Goal: Task Accomplishment & Management: Manage account settings

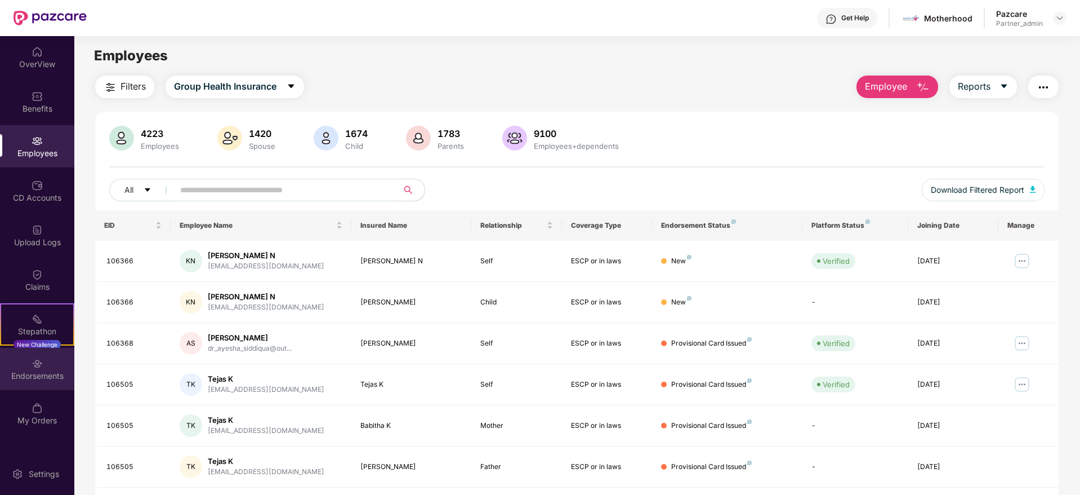
click at [29, 376] on div "Endorsements" at bounding box center [37, 375] width 74 height 11
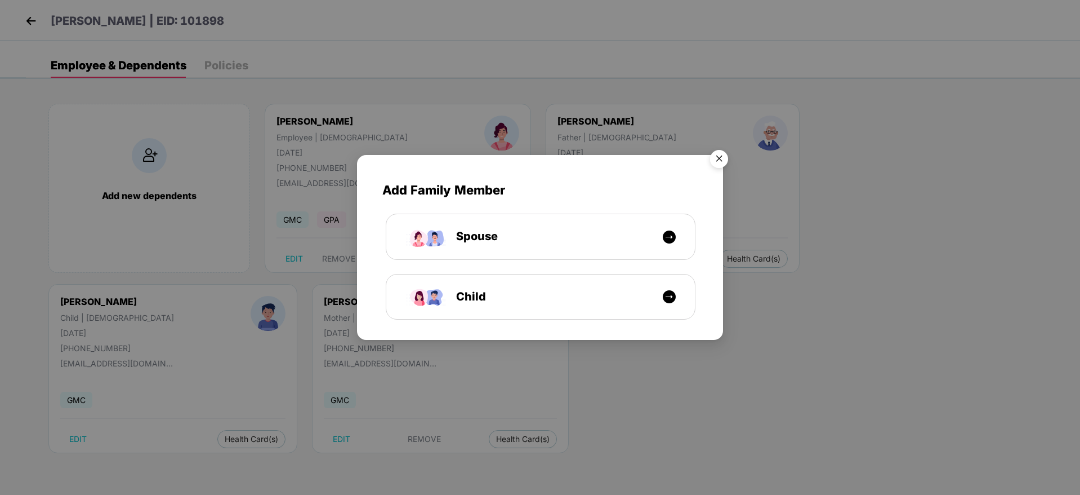
click at [720, 158] on img "Close" at bounding box center [720, 161] width 32 height 32
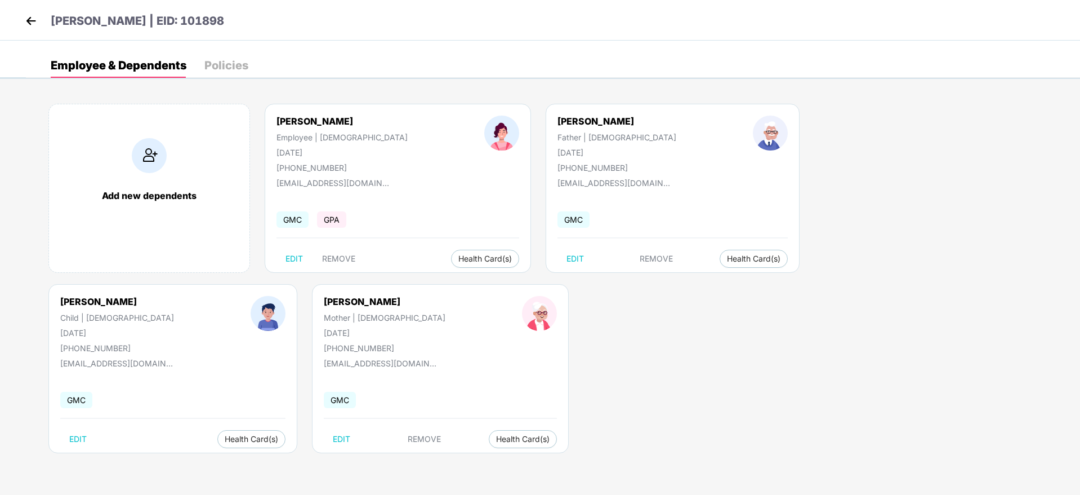
click at [32, 20] on img at bounding box center [31, 20] width 17 height 17
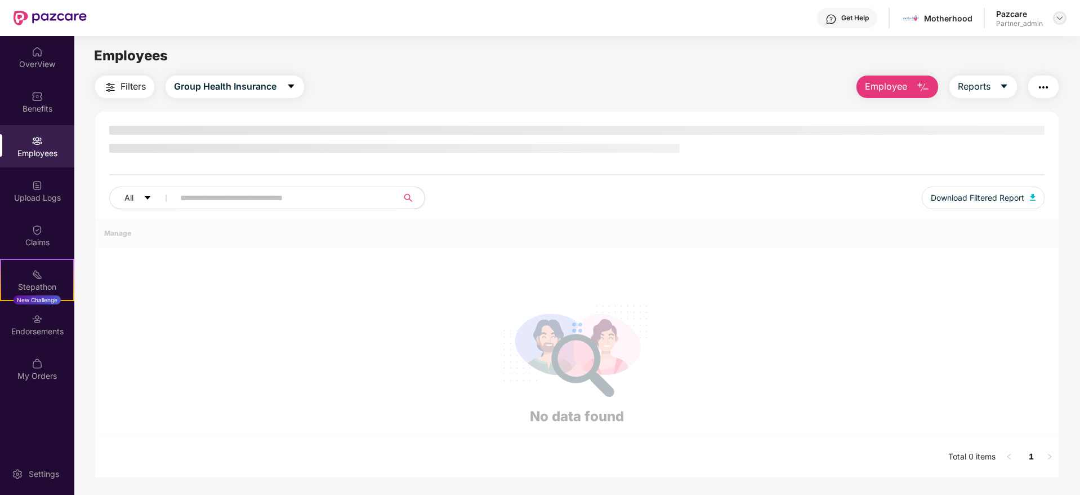
click at [1062, 19] on img at bounding box center [1060, 18] width 9 height 9
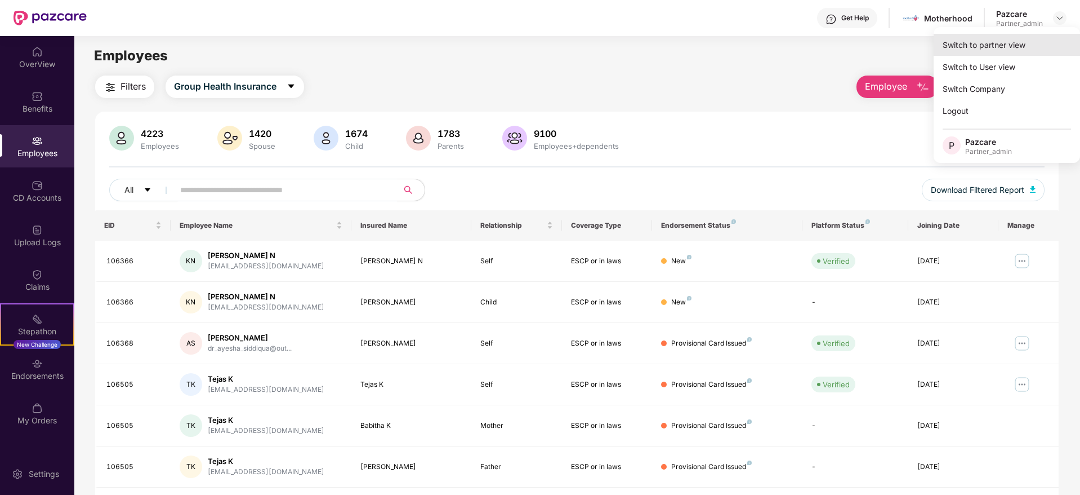
click at [1013, 42] on div "Switch to partner view" at bounding box center [1007, 45] width 146 height 22
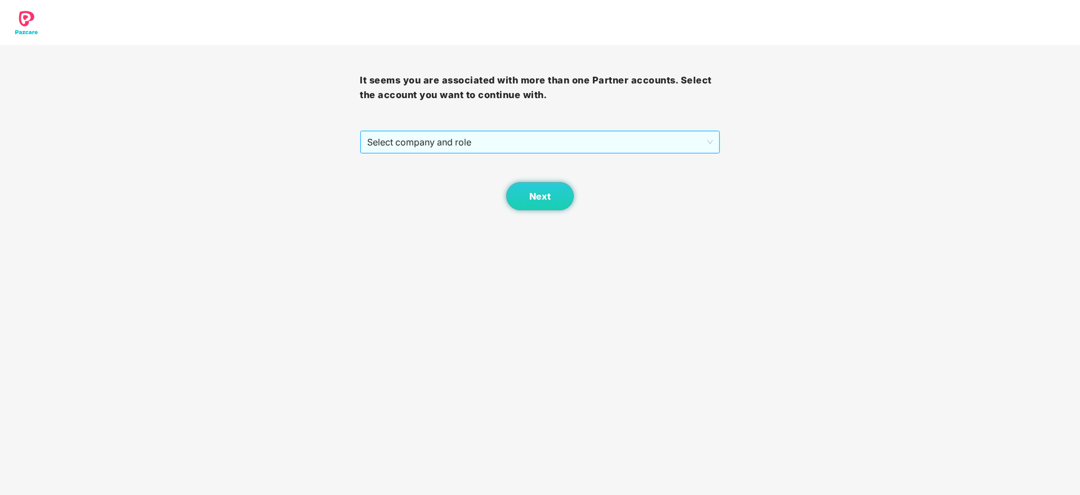
click at [520, 143] on span "Select company and role" at bounding box center [539, 141] width 345 height 21
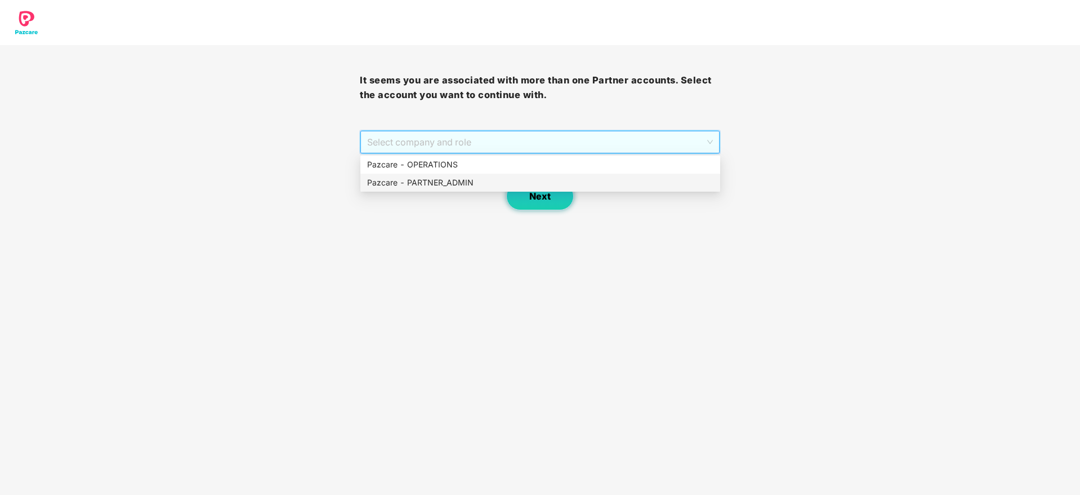
drag, startPoint x: 455, startPoint y: 176, endPoint x: 524, endPoint y: 195, distance: 71.9
click at [457, 180] on div "Pazcare - PARTNER_ADMIN" at bounding box center [540, 182] width 346 height 12
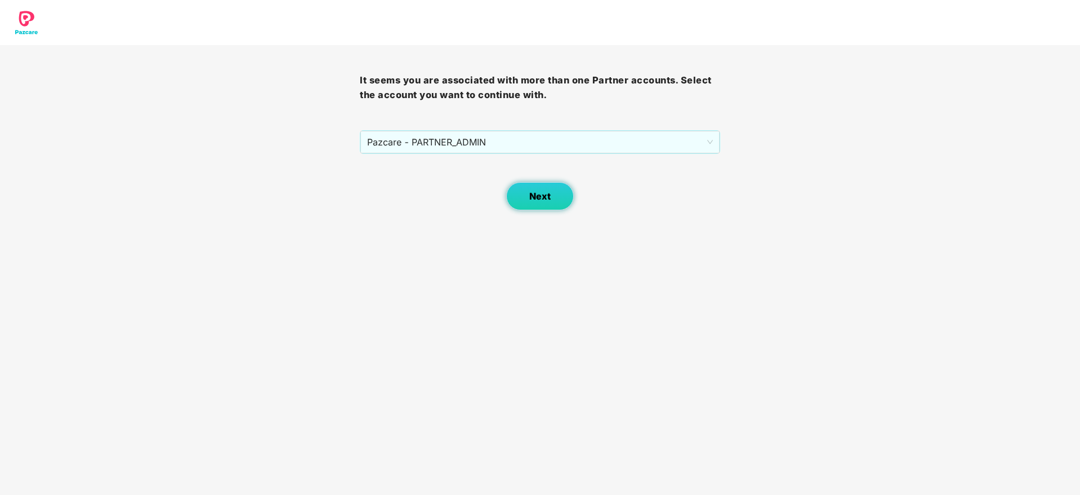
click at [536, 195] on span "Next" at bounding box center [539, 196] width 21 height 11
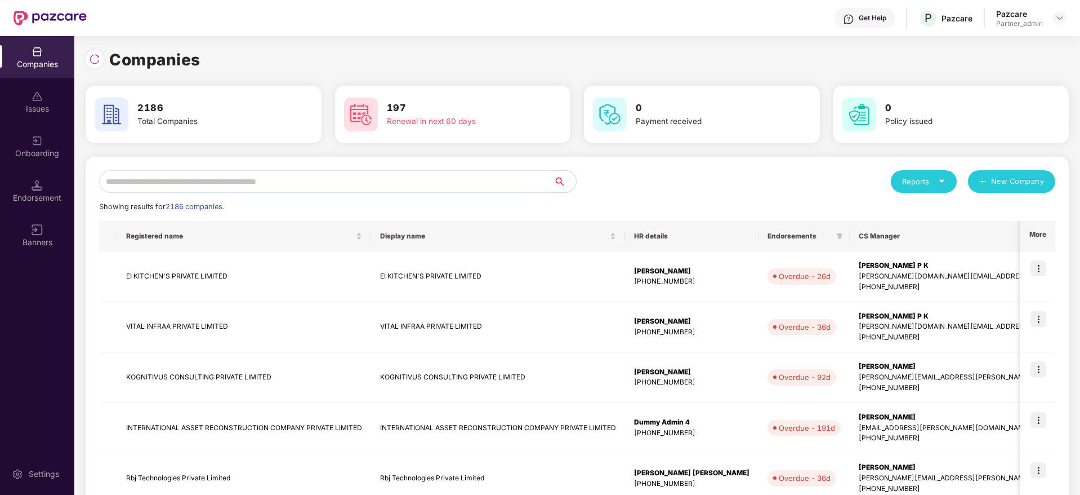
click at [163, 186] on input "text" at bounding box center [326, 181] width 455 height 23
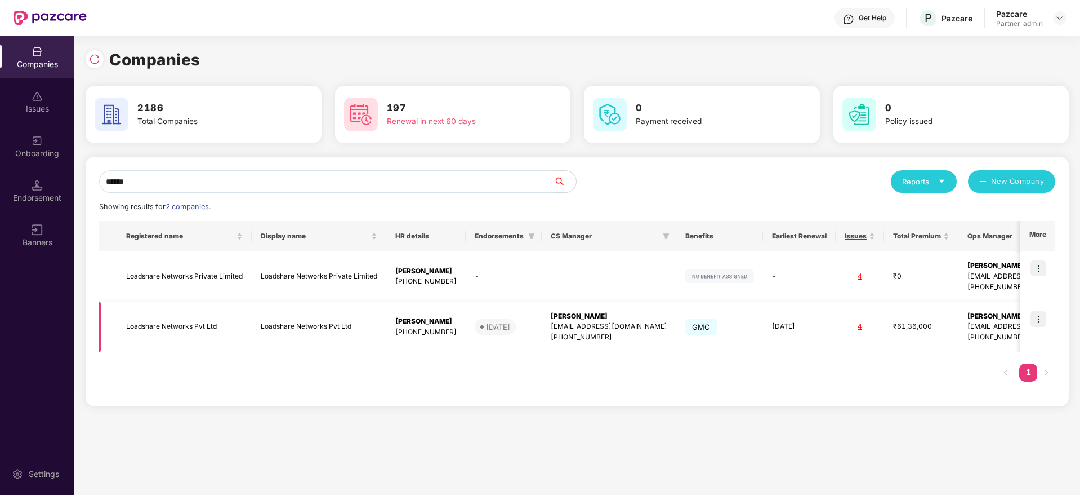
type input "******"
click at [1039, 318] on img at bounding box center [1039, 319] width 16 height 16
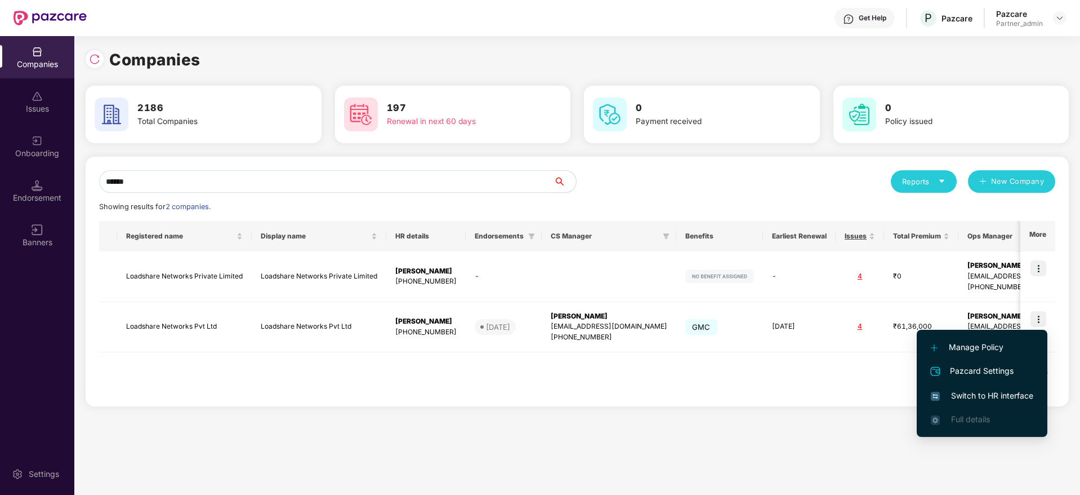
click at [1005, 390] on span "Switch to HR interface" at bounding box center [982, 395] width 103 height 12
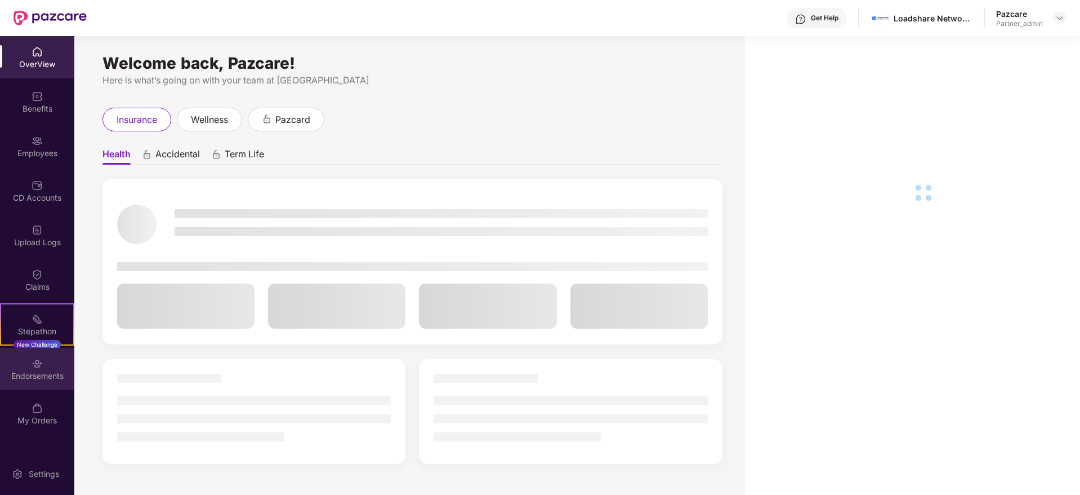
click at [51, 364] on div "Endorsements" at bounding box center [37, 369] width 74 height 42
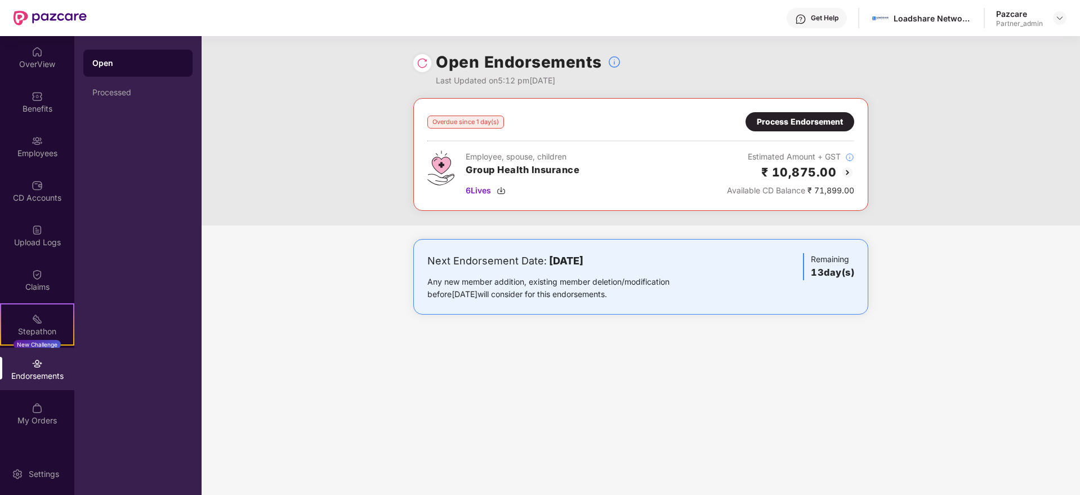
click at [417, 55] on div at bounding box center [422, 63] width 18 height 18
click at [419, 66] on img at bounding box center [422, 62] width 11 height 11
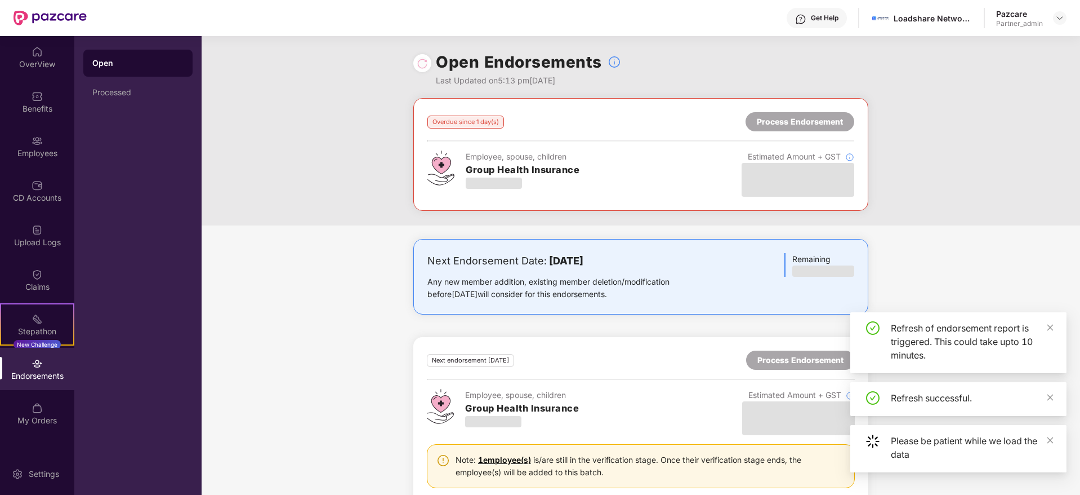
scroll to position [29, 0]
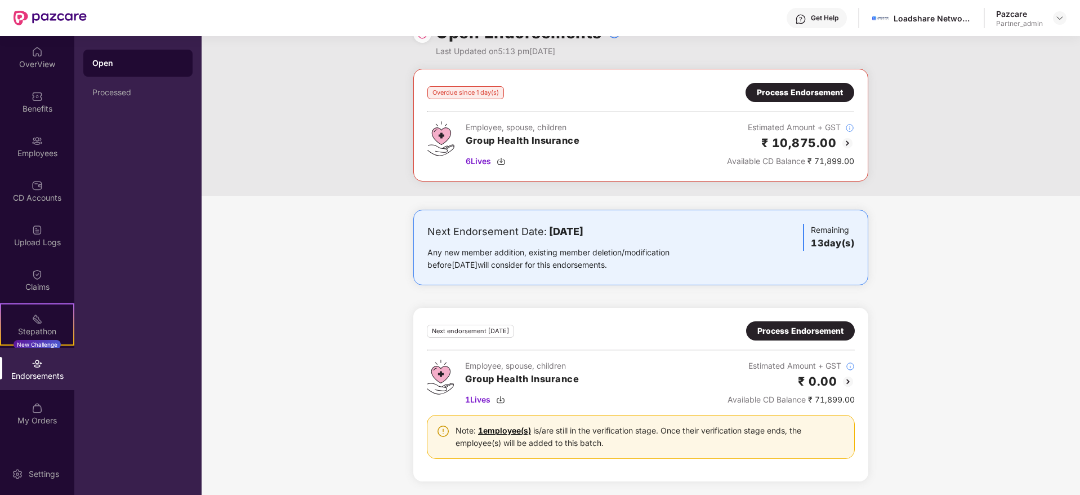
click at [797, 330] on div "Process Endorsement" at bounding box center [801, 330] width 86 height 12
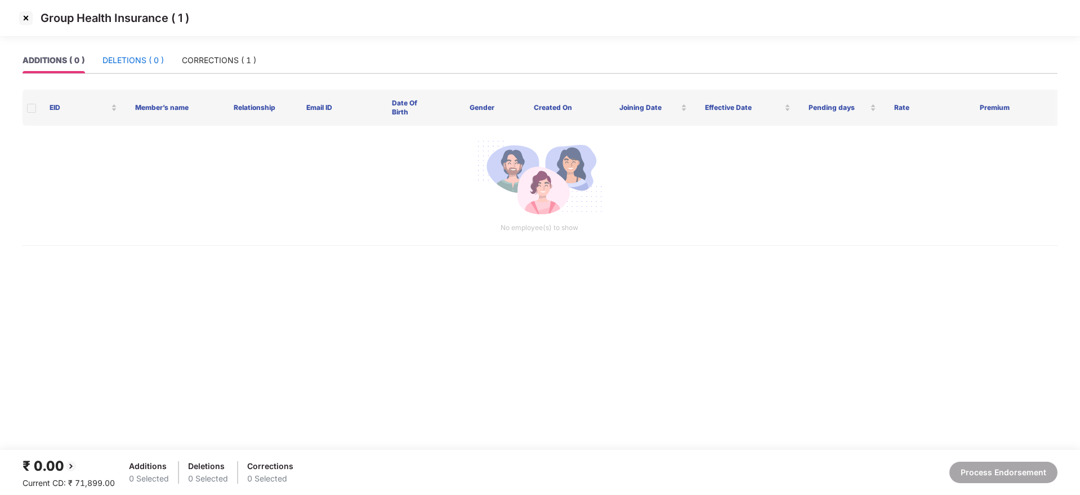
click at [132, 64] on div "DELETIONS ( 0 )" at bounding box center [133, 60] width 61 height 12
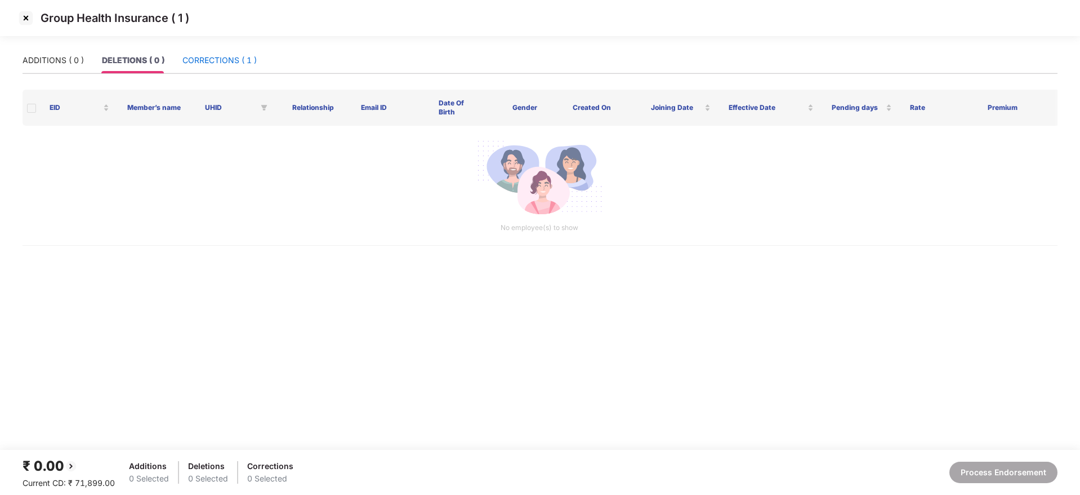
click at [194, 58] on div "CORRECTIONS ( 1 )" at bounding box center [220, 60] width 74 height 12
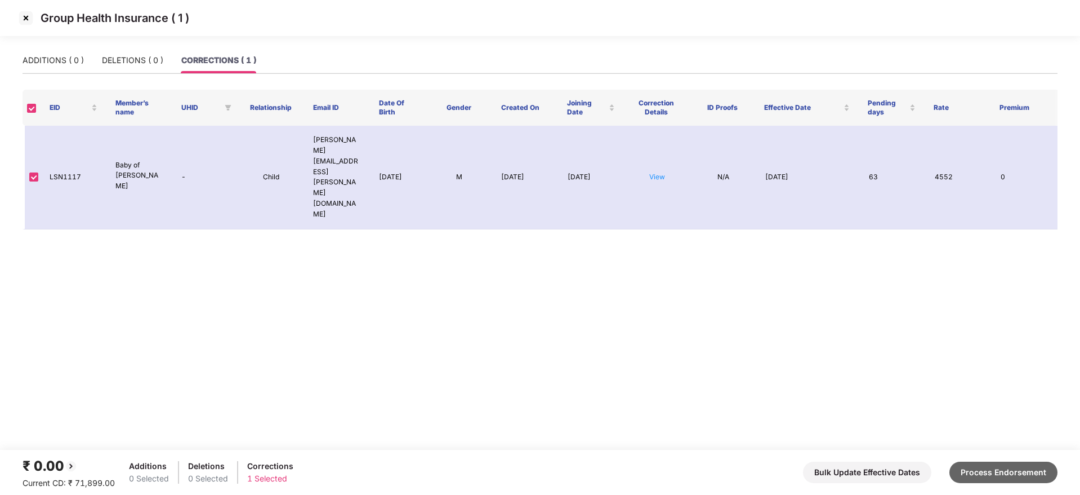
click at [1011, 471] on button "Process Endorsement" at bounding box center [1004, 471] width 108 height 21
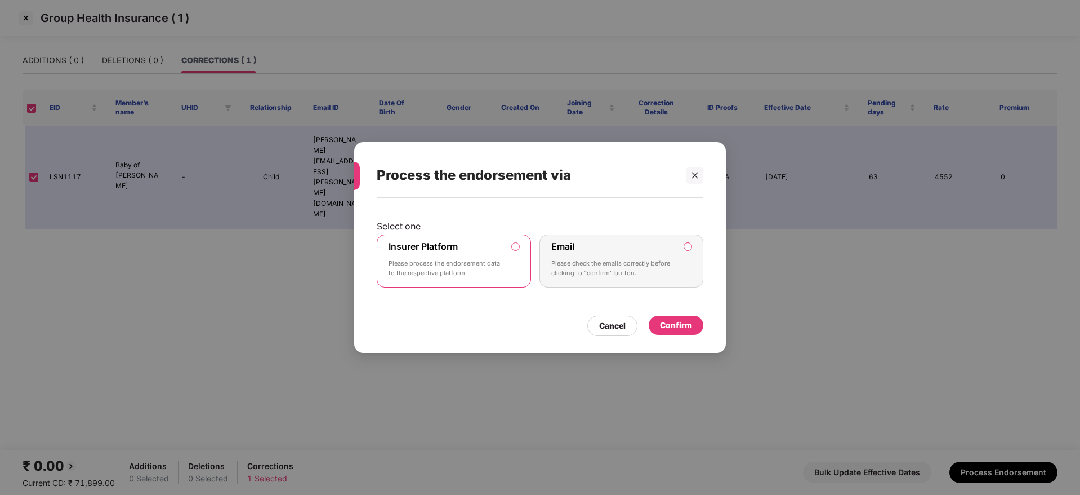
click at [689, 321] on div "Confirm" at bounding box center [676, 325] width 32 height 12
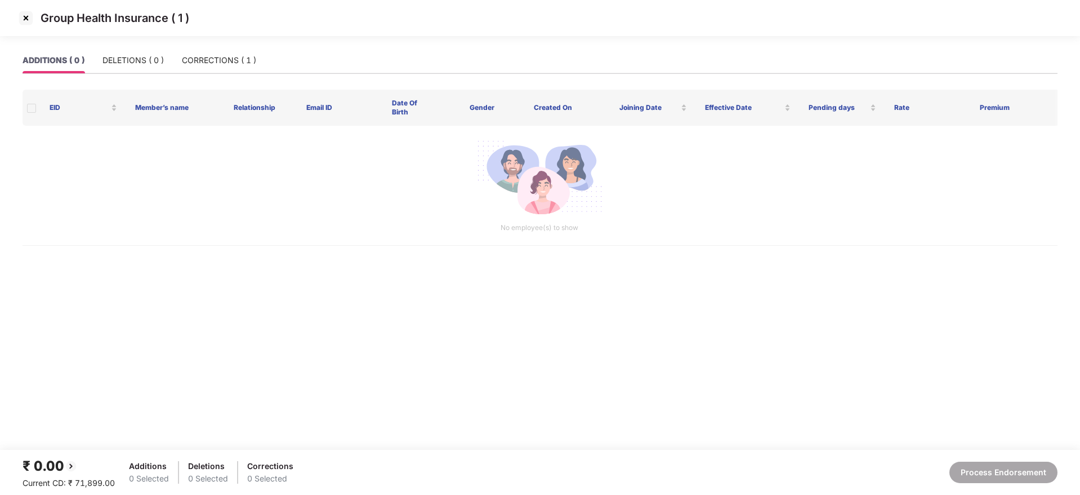
click at [27, 19] on img at bounding box center [26, 18] width 18 height 18
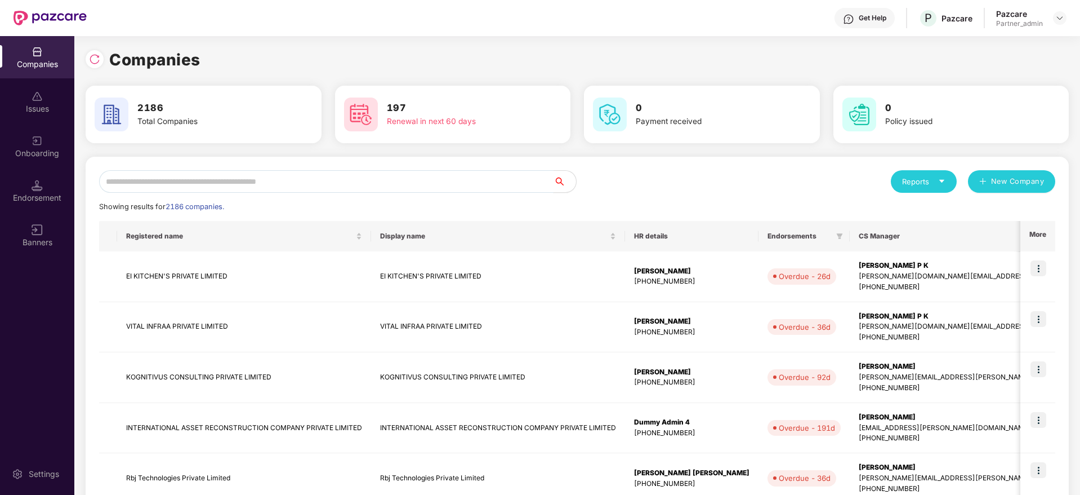
click at [154, 181] on input "text" at bounding box center [326, 181] width 455 height 23
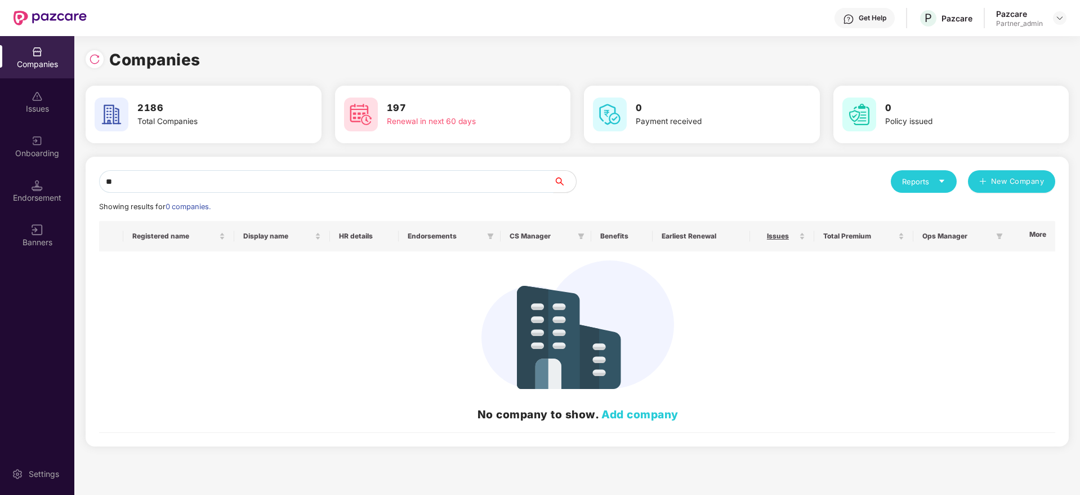
type input "*"
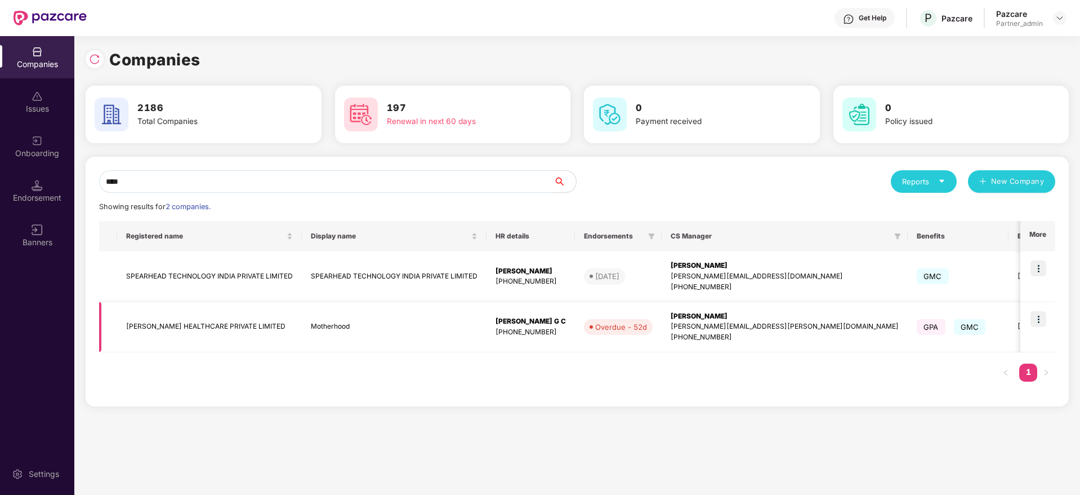
type input "****"
click at [527, 328] on div "[PHONE_NUMBER]" at bounding box center [531, 332] width 70 height 11
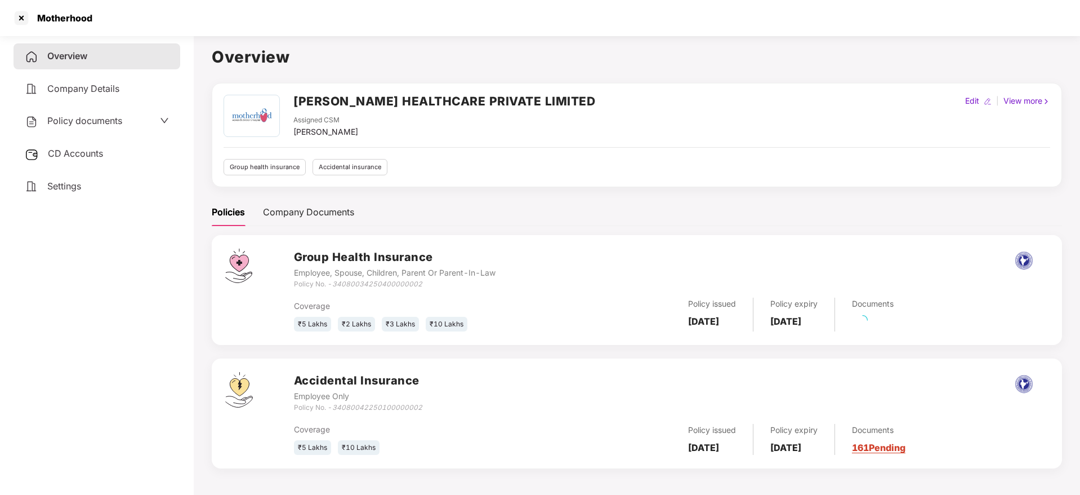
click at [75, 178] on div "Settings" at bounding box center [97, 186] width 167 height 26
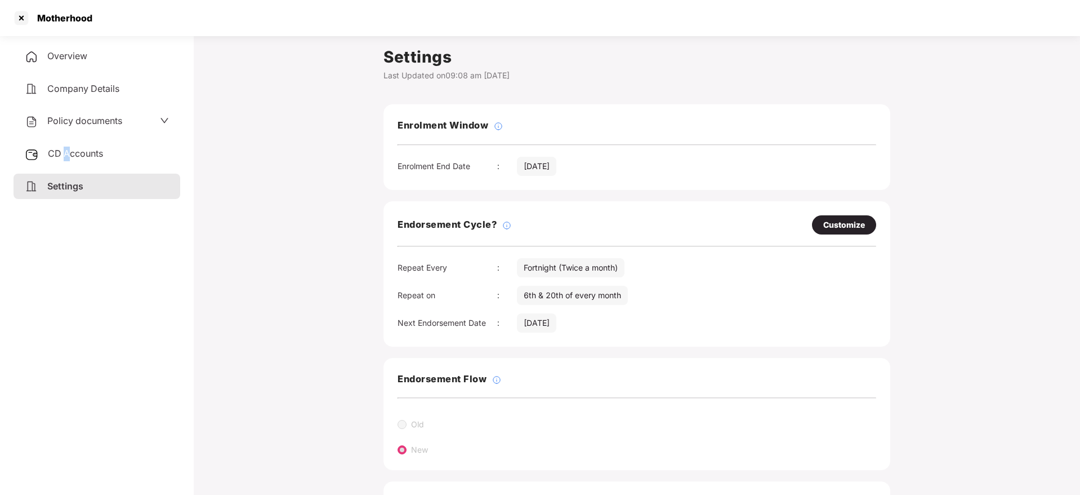
click at [68, 149] on span "CD Accounts" at bounding box center [75, 153] width 55 height 11
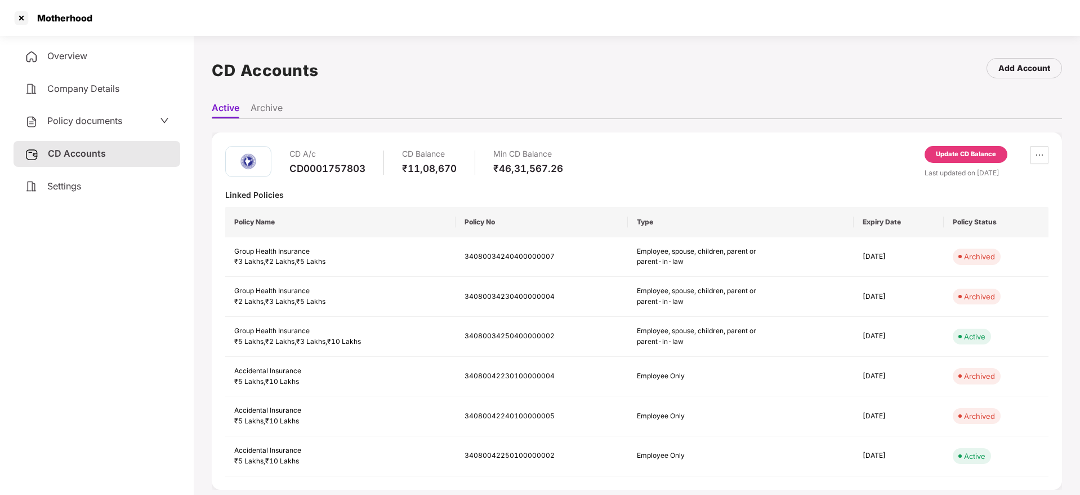
click at [955, 157] on div "Update CD Balance" at bounding box center [966, 154] width 60 height 10
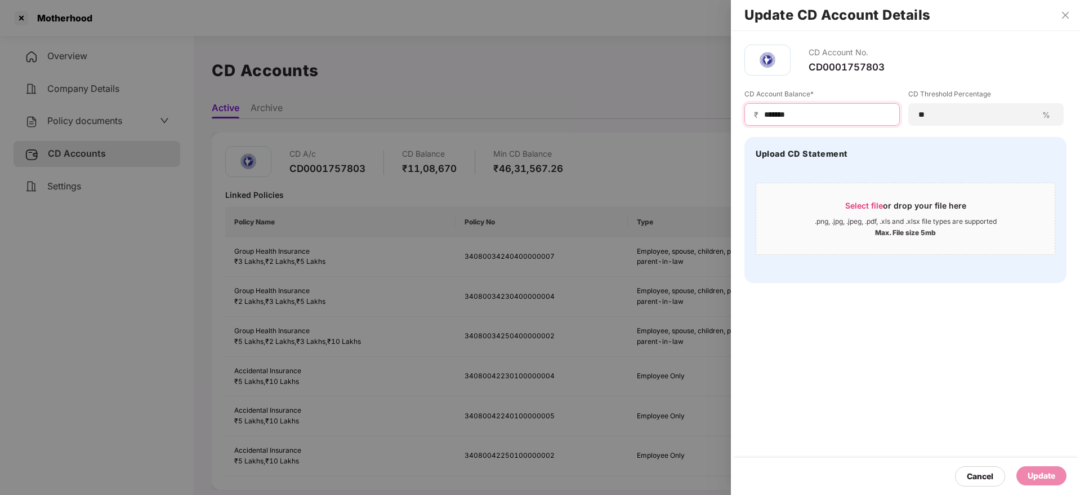
drag, startPoint x: 834, startPoint y: 114, endPoint x: 622, endPoint y: 96, distance: 212.6
click at [622, 96] on div "Update CD Account Details CD Account No. CD0001757803 CD Account Balance* ₹ ***…" at bounding box center [540, 247] width 1080 height 495
paste input
type input "***"
click at [869, 201] on span "Select file" at bounding box center [864, 206] width 38 height 10
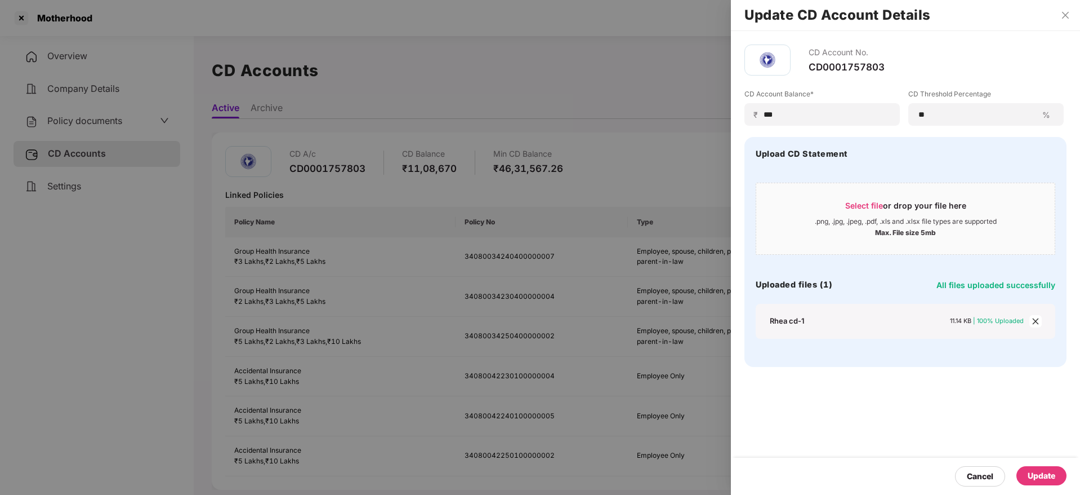
click at [1039, 470] on div "Update" at bounding box center [1042, 475] width 28 height 12
